Goal: Task Accomplishment & Management: Manage account settings

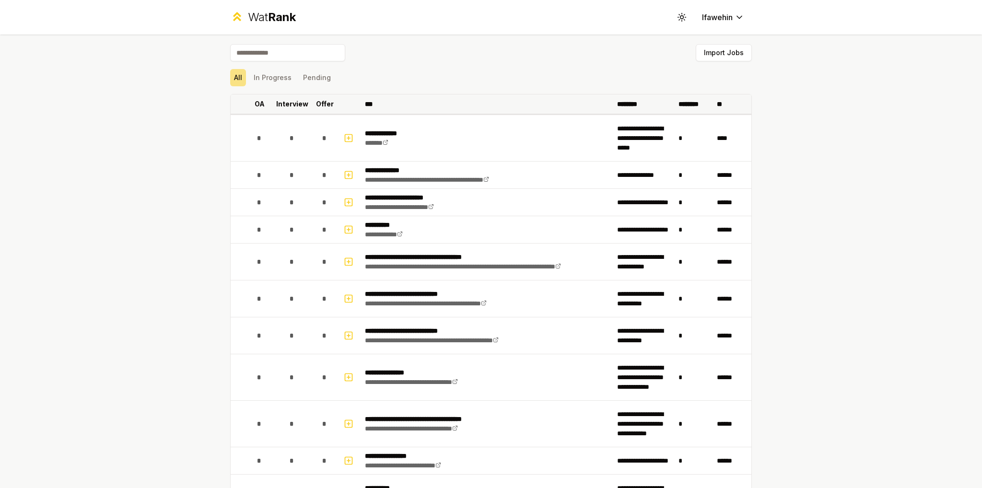
click at [248, 98] on th "OA" at bounding box center [259, 103] width 27 height 19
click at [280, 105] on p "Interview" at bounding box center [292, 104] width 32 height 10
click at [316, 105] on p "Offer" at bounding box center [325, 104] width 18 height 10
click at [290, 106] on p "Interview" at bounding box center [292, 104] width 32 height 10
click at [254, 108] on p "OA" at bounding box center [259, 104] width 10 height 10
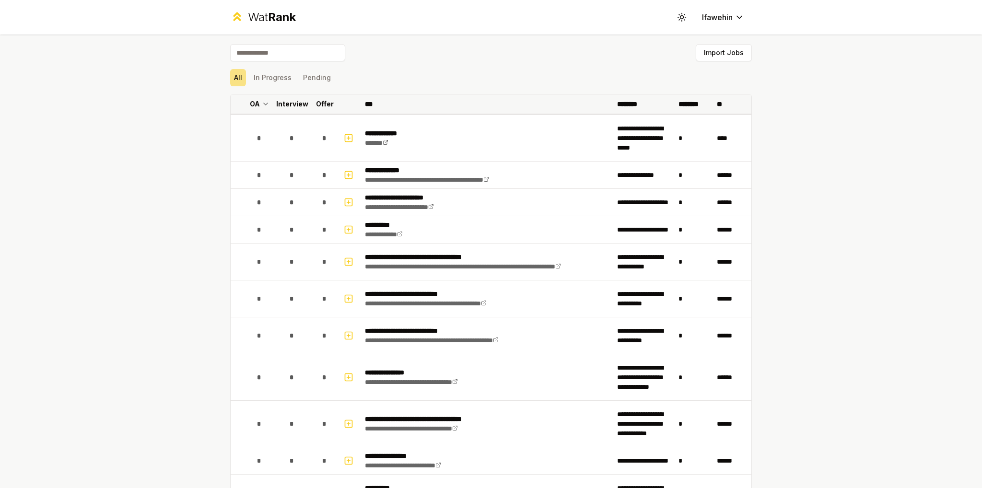
click at [687, 105] on p "********" at bounding box center [694, 104] width 32 height 10
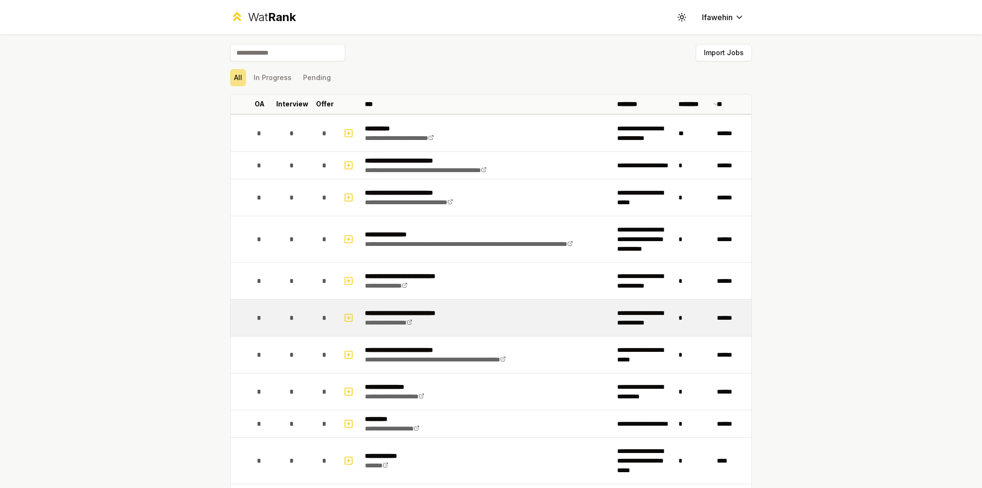
click at [515, 328] on td "**********" at bounding box center [487, 318] width 252 height 36
click at [348, 318] on rect "button" at bounding box center [348, 317] width 7 height 7
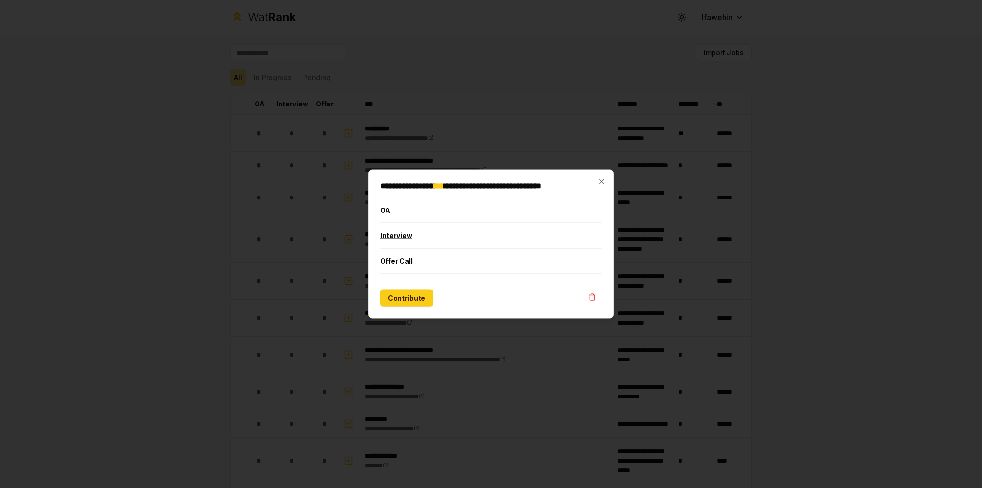
click at [416, 241] on button "Interview" at bounding box center [490, 235] width 221 height 25
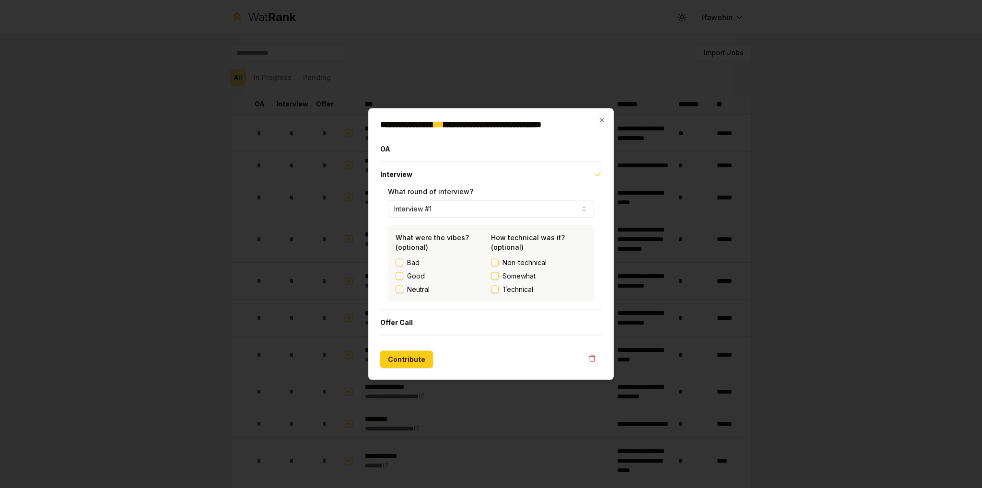
click at [512, 213] on button "Interview #1" at bounding box center [491, 208] width 206 height 17
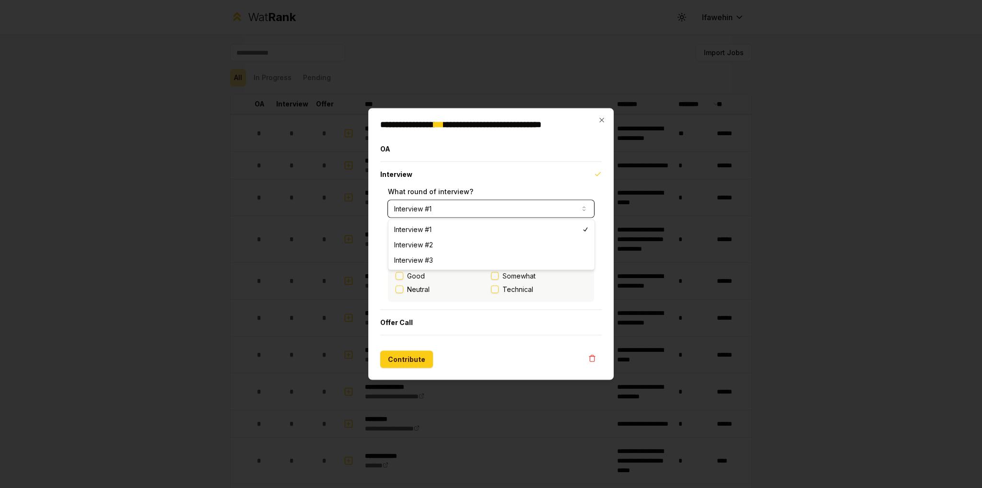
click at [512, 208] on button "Interview #1" at bounding box center [491, 208] width 206 height 17
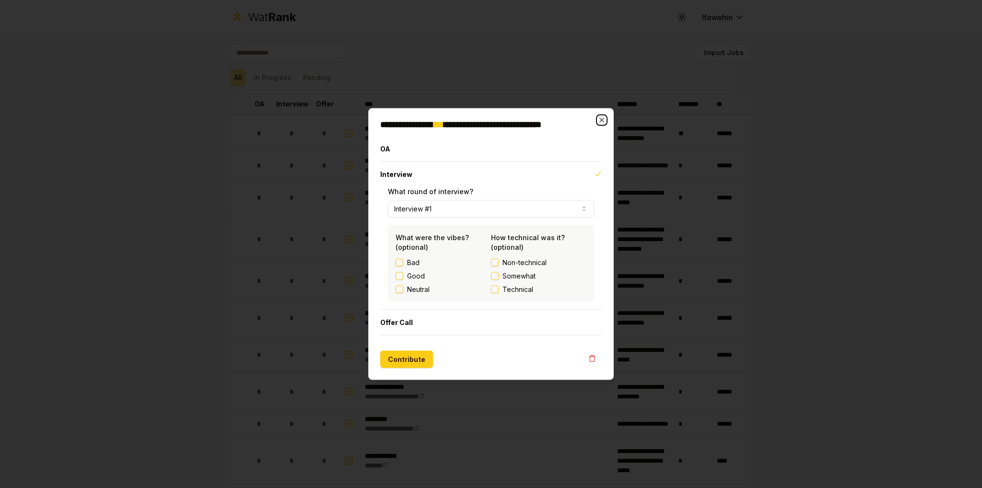
click at [601, 119] on icon "button" at bounding box center [602, 120] width 8 height 8
